Goal: Information Seeking & Learning: Learn about a topic

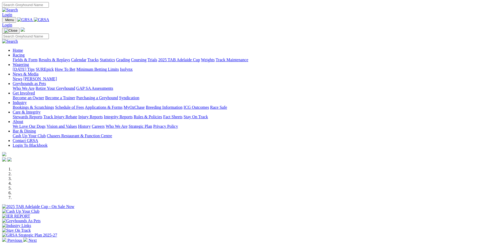
click at [25, 53] on link "Racing" at bounding box center [19, 55] width 12 height 4
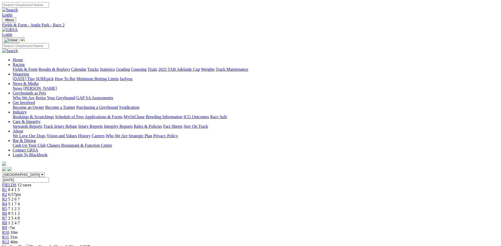
click at [20, 221] on span "1 2 4 7" at bounding box center [14, 223] width 12 height 4
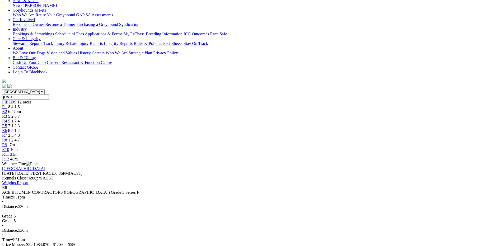
scroll to position [53, 0]
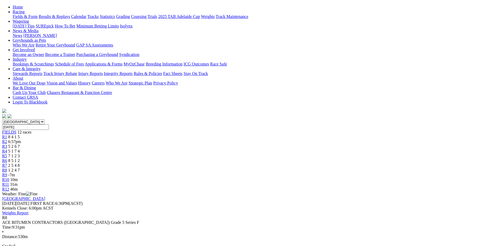
click at [20, 163] on span "2 5 4 8" at bounding box center [14, 165] width 12 height 4
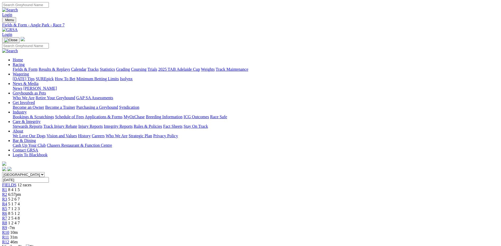
click at [20, 211] on span "8 5 1 2" at bounding box center [14, 213] width 12 height 4
click at [20, 207] on span "7 1 2 3" at bounding box center [14, 209] width 12 height 4
click at [210, 202] on div "R4 5 1 7 4" at bounding box center [250, 204] width 497 height 5
click at [7, 202] on link "R4" at bounding box center [4, 204] width 5 height 4
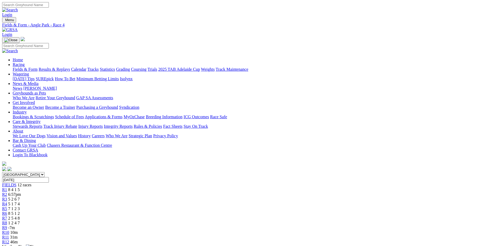
click at [192, 197] on div "R3 5 2 6 7" at bounding box center [250, 199] width 497 height 5
click at [38, 67] on link "Fields & Form" at bounding box center [25, 69] width 25 height 4
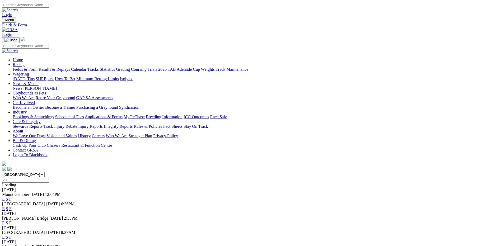
click at [12, 207] on link "F" at bounding box center [10, 209] width 2 height 4
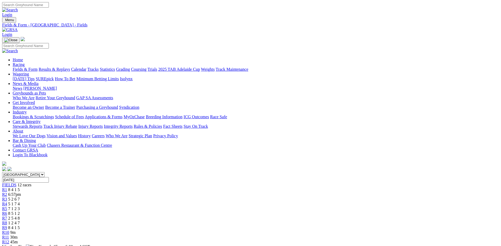
click at [38, 67] on link "Fields & Form" at bounding box center [25, 69] width 25 height 4
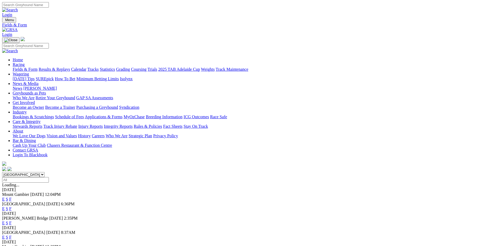
click at [12, 221] on link "F" at bounding box center [10, 223] width 2 height 4
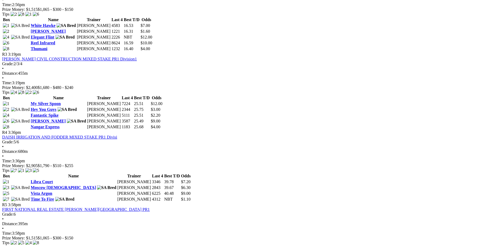
scroll to position [396, 0]
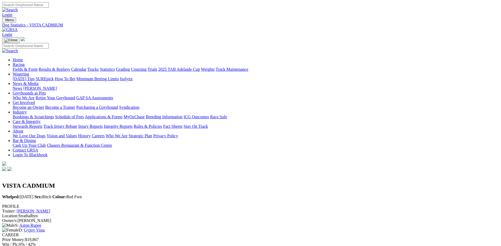
click at [41, 223] on link "Aston Rupee" at bounding box center [30, 225] width 22 height 4
click at [45, 228] on link "Gypsy Vista" at bounding box center [34, 230] width 21 height 4
